Goal: Transaction & Acquisition: Purchase product/service

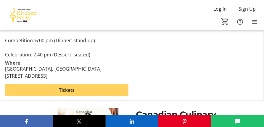
scroll to position [206, 0]
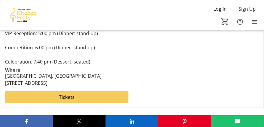
click at [60, 98] on span "Tickets" at bounding box center [67, 97] width 16 height 7
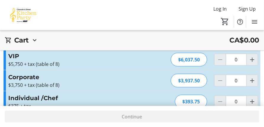
scroll to position [178, 0]
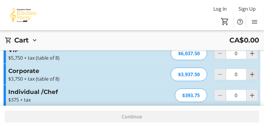
click at [253, 75] on mat-icon "Increment by one" at bounding box center [252, 74] width 7 height 7
type input "1"
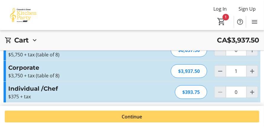
scroll to position [184, 0]
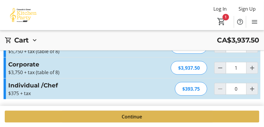
click at [123, 118] on span "Continue" at bounding box center [132, 116] width 20 height 7
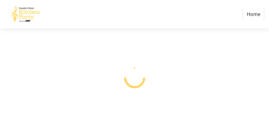
select select "CA"
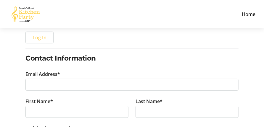
scroll to position [89, 0]
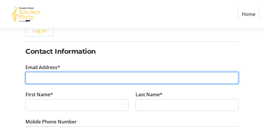
click at [39, 79] on input "Email Address*" at bounding box center [131, 78] width 213 height 12
type input "[PERSON_NAME][EMAIL_ADDRESS][PERSON_NAME][DOMAIN_NAME]"
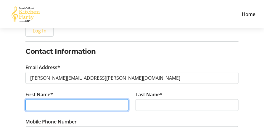
type input "[PERSON_NAME]"
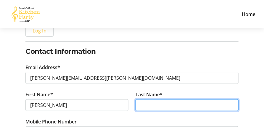
type input "Vellner"
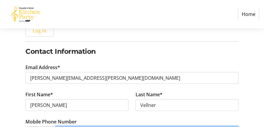
type input "[PHONE_NUMBER]"
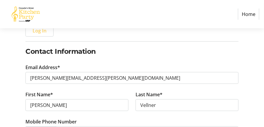
type input "[STREET_ADDRESS]"
type input "[GEOGRAPHIC_DATA]"
select select "AB"
type input "T4S1R6"
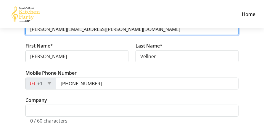
scroll to position [148, 0]
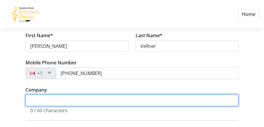
click at [69, 102] on input "Company" at bounding box center [131, 101] width 213 height 12
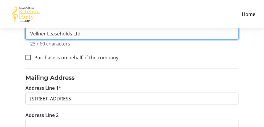
scroll to position [222, 0]
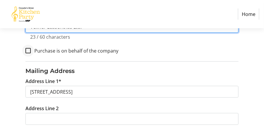
type input "Vellner Leaseholds Ltd."
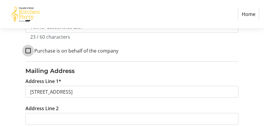
click at [28, 52] on input "Purchase is on behalf of the company" at bounding box center [27, 50] width 5 height 5
checkbox input "true"
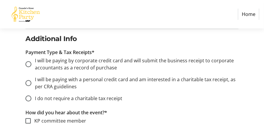
scroll to position [430, 0]
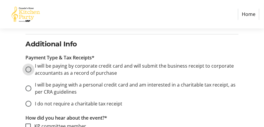
click at [29, 70] on input "I will be paying by corporate credit card and will submit the business receipt …" at bounding box center [28, 70] width 6 height 6
radio input "true"
click at [29, 69] on input "I will be paying by corporate credit card and will submit the business receipt …" at bounding box center [28, 70] width 6 height 6
click at [28, 89] on input "I will be paying with a personal credit card and am interested in a charitable …" at bounding box center [28, 89] width 6 height 6
radio input "true"
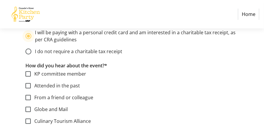
scroll to position [489, 0]
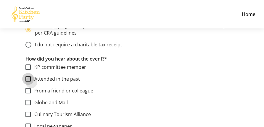
click at [28, 77] on input "Attended in the past" at bounding box center [27, 78] width 5 height 5
checkbox input "true"
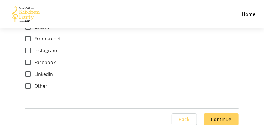
scroll to position [615, 0]
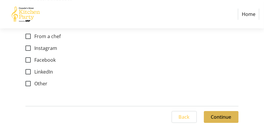
click at [222, 117] on span "Continue" at bounding box center [221, 117] width 20 height 7
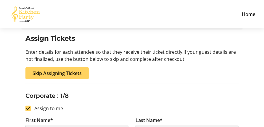
scroll to position [59, 0]
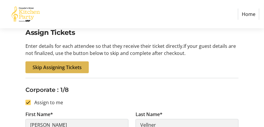
click at [56, 66] on span "Skip Assigning Tickets" at bounding box center [57, 67] width 49 height 7
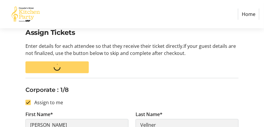
scroll to position [0, 0]
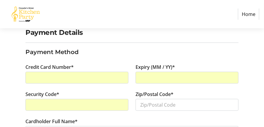
scroll to position [89, 0]
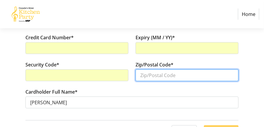
click at [152, 77] on input "Zip/Postal Code*" at bounding box center [187, 76] width 103 height 12
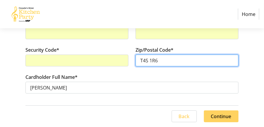
type input "T4S 1R6"
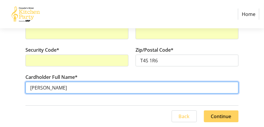
drag, startPoint x: 44, startPoint y: 89, endPoint x: 23, endPoint y: 87, distance: 21.4
click at [23, 87] on div "Cardholder Full Name* [PERSON_NAME]" at bounding box center [132, 87] width 220 height 27
type input "[PERSON_NAME]"
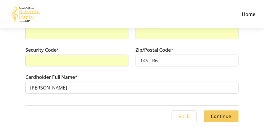
click at [224, 119] on span "Continue" at bounding box center [221, 116] width 20 height 7
click at [224, 119] on div "Back Continue" at bounding box center [131, 117] width 213 height 12
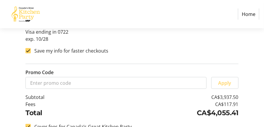
scroll to position [237, 0]
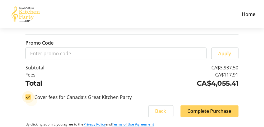
click at [29, 98] on input "Cover fees for Canada’s Great Kitchen Party" at bounding box center [27, 97] width 5 height 5
checkbox input "false"
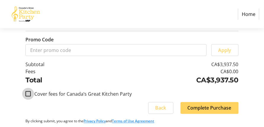
scroll to position [242, 0]
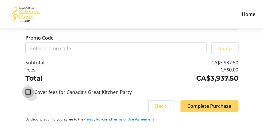
click at [28, 91] on input "Cover fees for Canada’s Great Kitchen Party" at bounding box center [27, 92] width 5 height 5
checkbox input "true"
click at [27, 92] on input "Cover fees for Canada’s Great Kitchen Party" at bounding box center [27, 92] width 5 height 5
checkbox input "false"
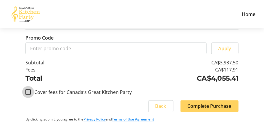
checkbox input "false"
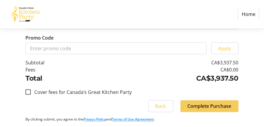
click at [224, 108] on span "Complete Purchase" at bounding box center [210, 106] width 44 height 7
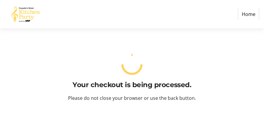
scroll to position [0, 0]
